Goal: Communication & Community: Ask a question

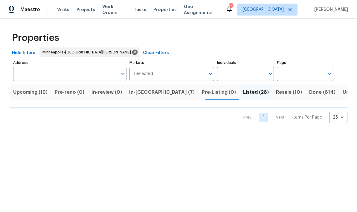
click at [140, 91] on span "In-[GEOGRAPHIC_DATA] (7)" at bounding box center [161, 92] width 65 height 8
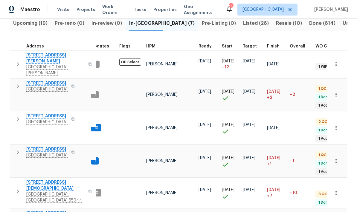
scroll to position [68, 0]
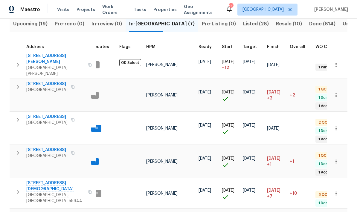
click at [26, 180] on span "[STREET_ADDRESS][DEMOGRAPHIC_DATA]" at bounding box center [55, 186] width 58 height 12
click at [26, 21] on span "Upcoming (19)" at bounding box center [30, 24] width 34 height 8
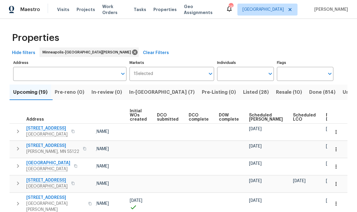
scroll to position [0, 42]
click at [166, 152] on td at bounding box center [171, 149] width 32 height 17
click at [326, 118] on div "Ready Date" at bounding box center [335, 117] width 19 height 8
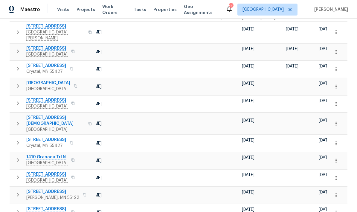
scroll to position [0, 49]
click at [338, 120] on button "button" at bounding box center [335, 123] width 13 height 13
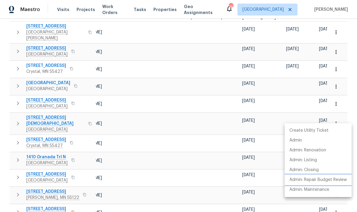
click at [311, 180] on p "Admin: Repair Budget Review" at bounding box center [317, 180] width 57 height 6
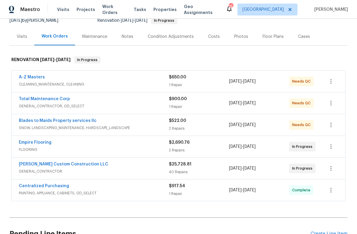
scroll to position [63, 0]
click at [24, 144] on link "Empire Flooring" at bounding box center [35, 142] width 33 height 4
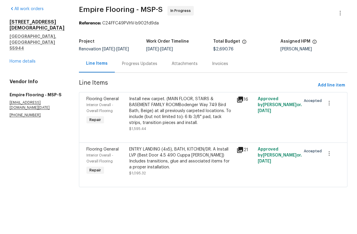
click at [134, 83] on div "Progress Updates" at bounding box center [139, 86] width 35 height 6
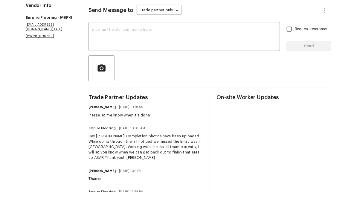
scroll to position [78, 0]
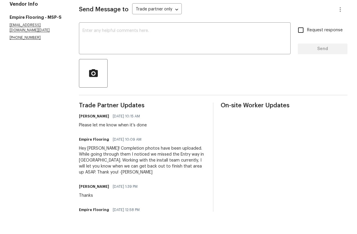
click at [93, 51] on textarea at bounding box center [184, 61] width 204 height 21
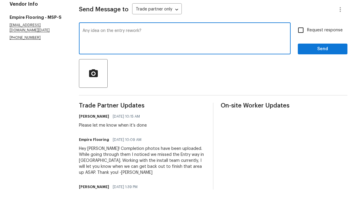
type textarea "Any idea on the entry rework?"
click at [298, 46] on input "Request response" at bounding box center [300, 52] width 13 height 13
checkbox input "true"
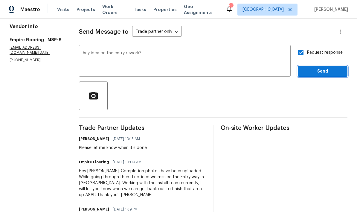
click at [314, 68] on span "Send" at bounding box center [322, 71] width 40 height 7
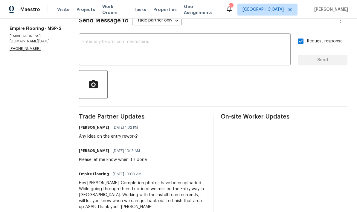
scroll to position [0, 0]
